Goal: Task Accomplishment & Management: Manage account settings

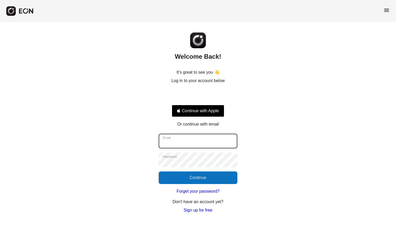
click at [204, 135] on input "Email" at bounding box center [198, 141] width 79 height 15
type input "**********"
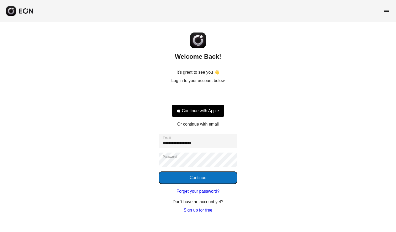
click at [205, 179] on button "Continue" at bounding box center [198, 178] width 79 height 13
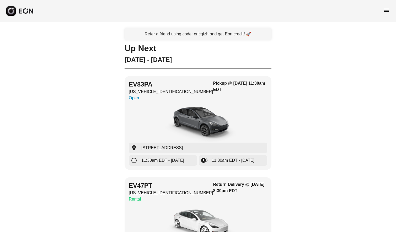
click at [386, 8] on span "menu" at bounding box center [387, 10] width 6 height 6
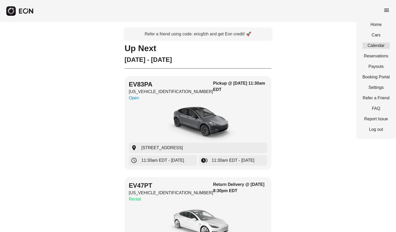
click at [380, 45] on link "Calendar" at bounding box center [376, 46] width 27 height 6
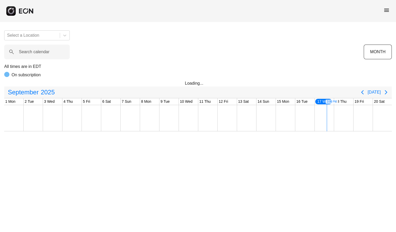
scroll to position [0, 194]
